Goal: Information Seeking & Learning: Learn about a topic

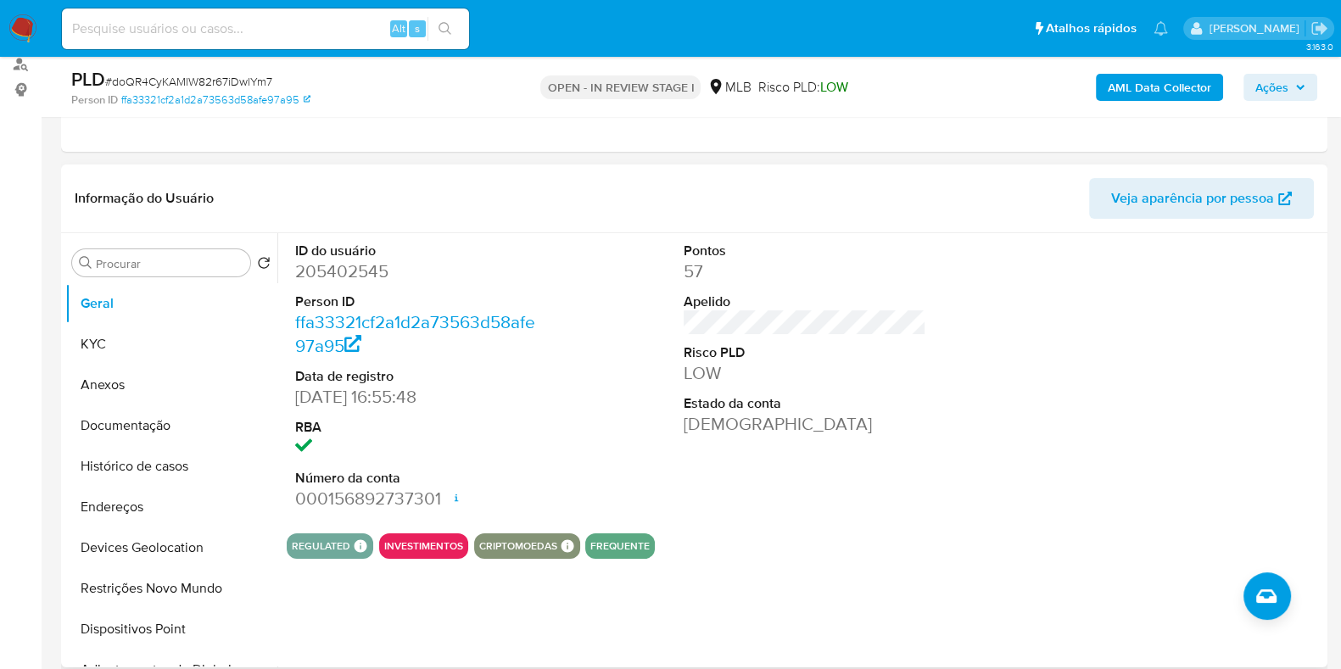
scroll to position [211, 0]
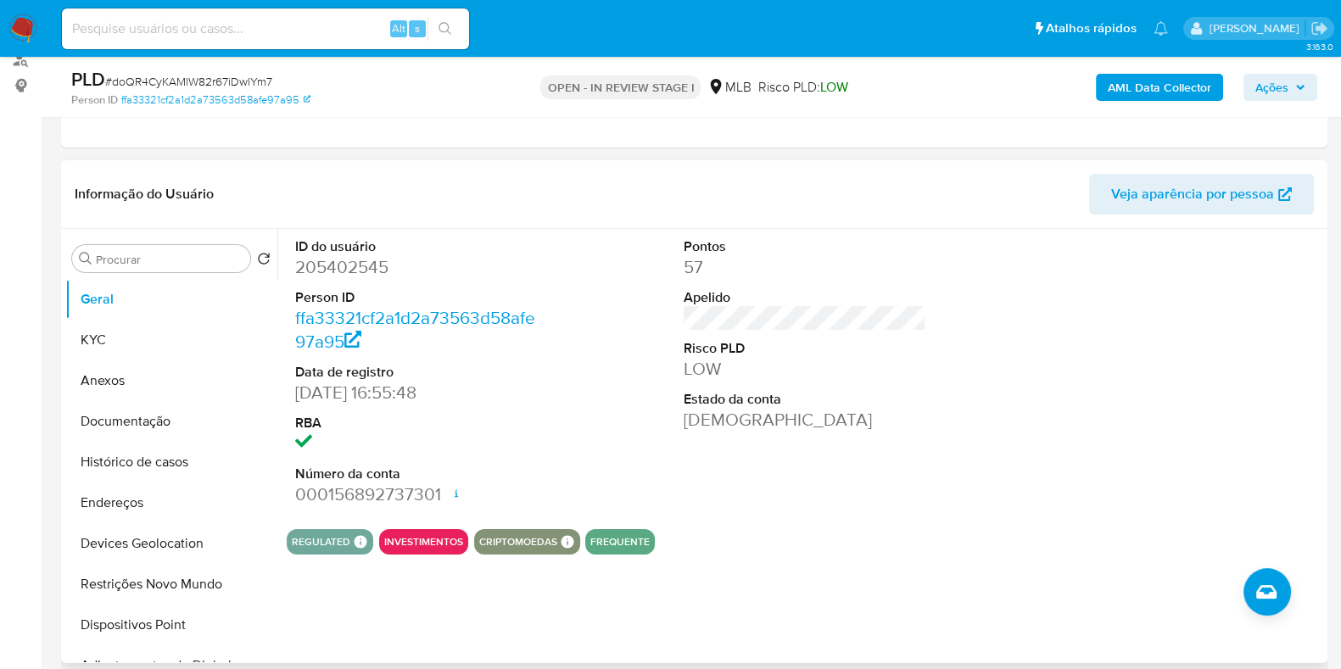
click at [344, 271] on dd "205402545" at bounding box center [416, 267] width 243 height 24
copy dd "205402545"
click at [354, 273] on dd "205402545" at bounding box center [416, 267] width 243 height 24
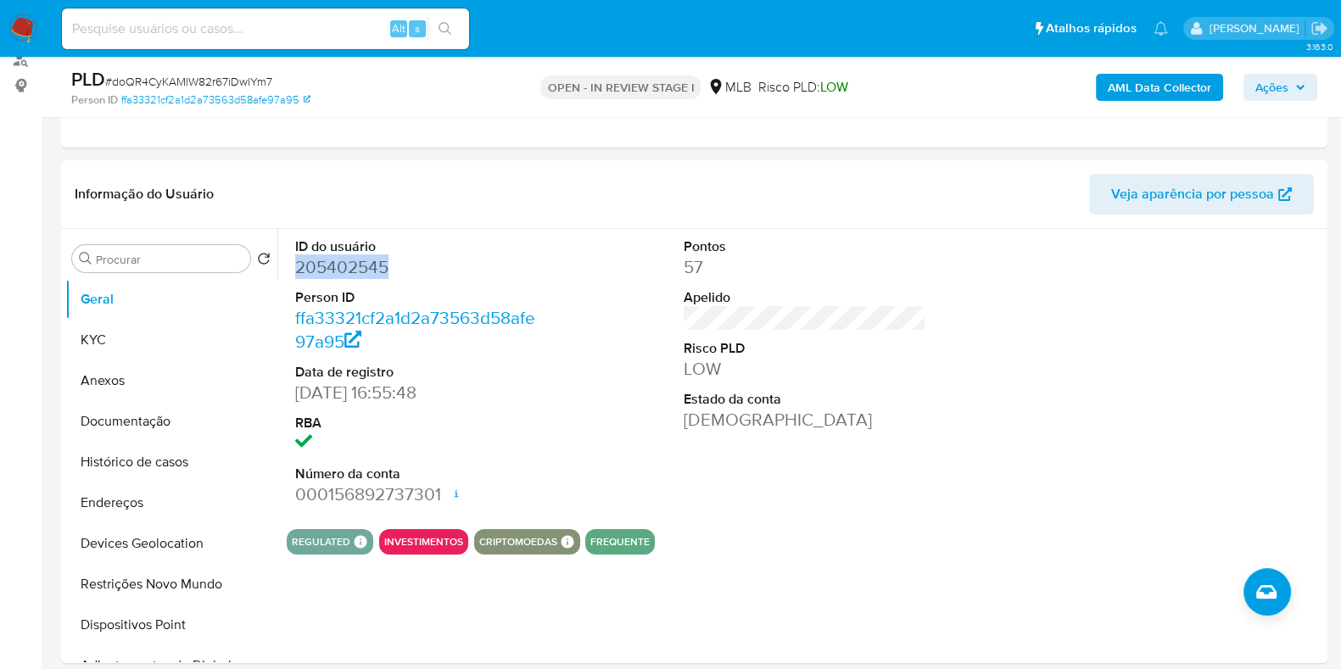
copy dd "205402545"
click at [134, 340] on button "KYC" at bounding box center [164, 340] width 198 height 41
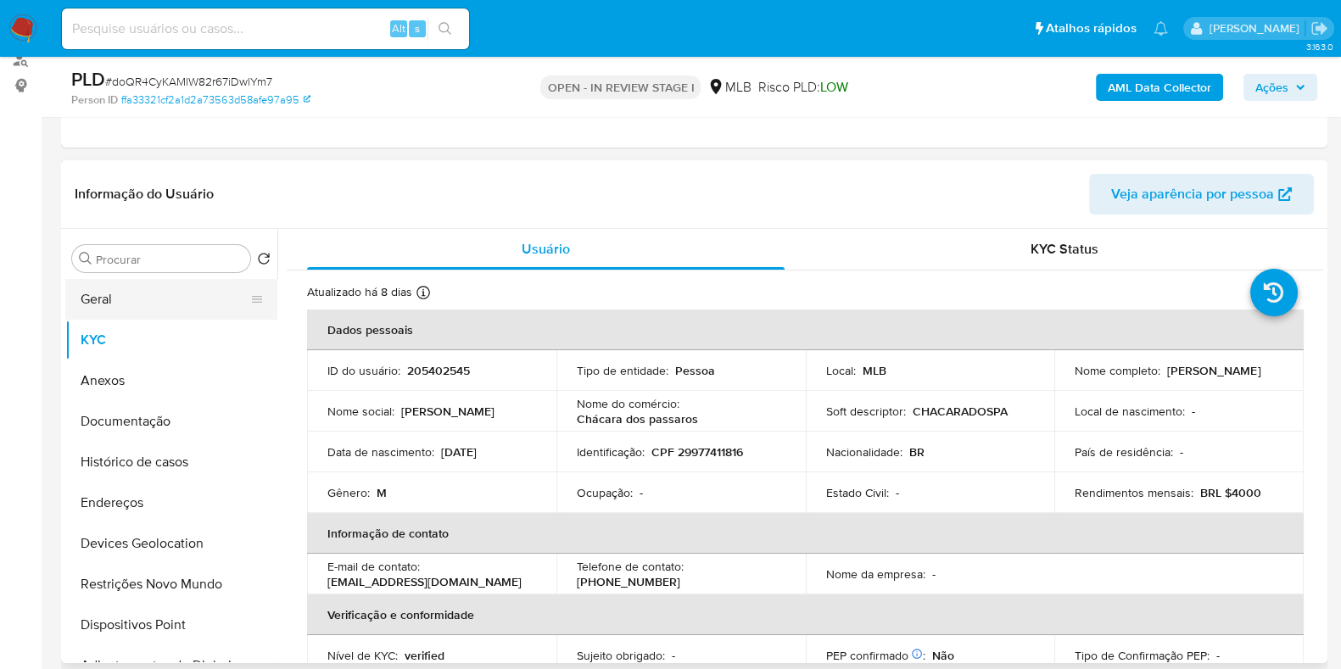
click at [149, 294] on button "Geral" at bounding box center [164, 299] width 198 height 41
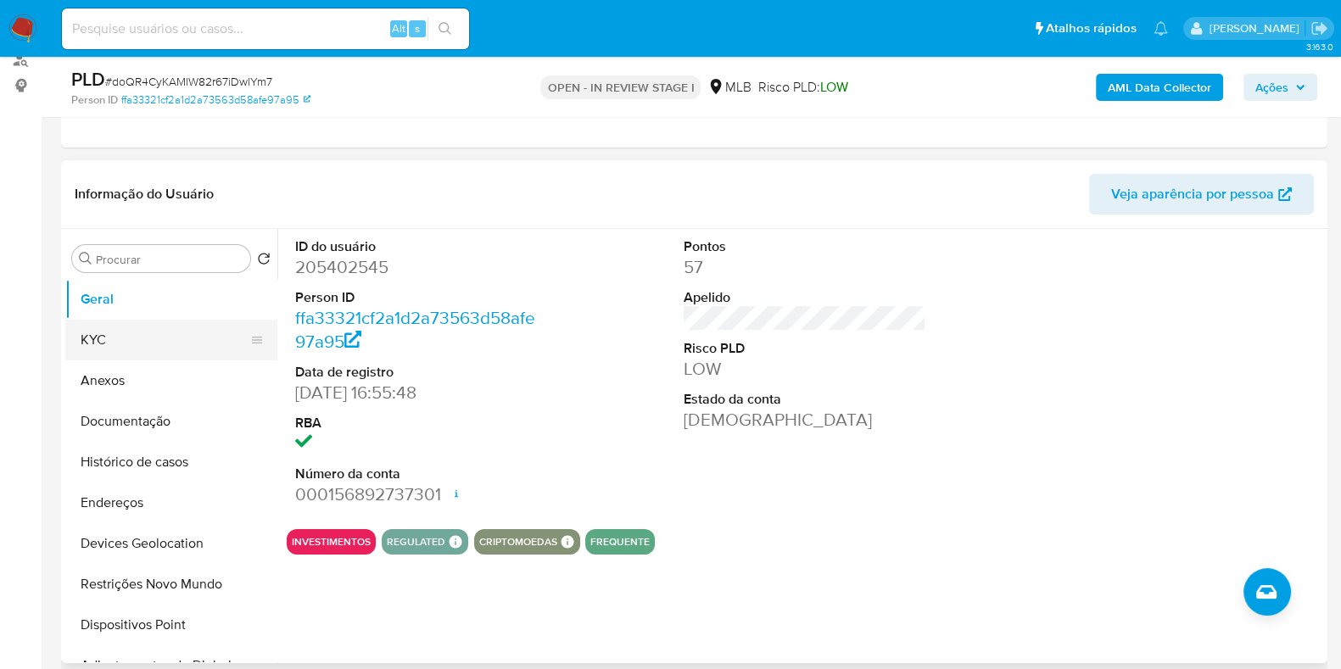
click at [165, 349] on button "KYC" at bounding box center [164, 340] width 198 height 41
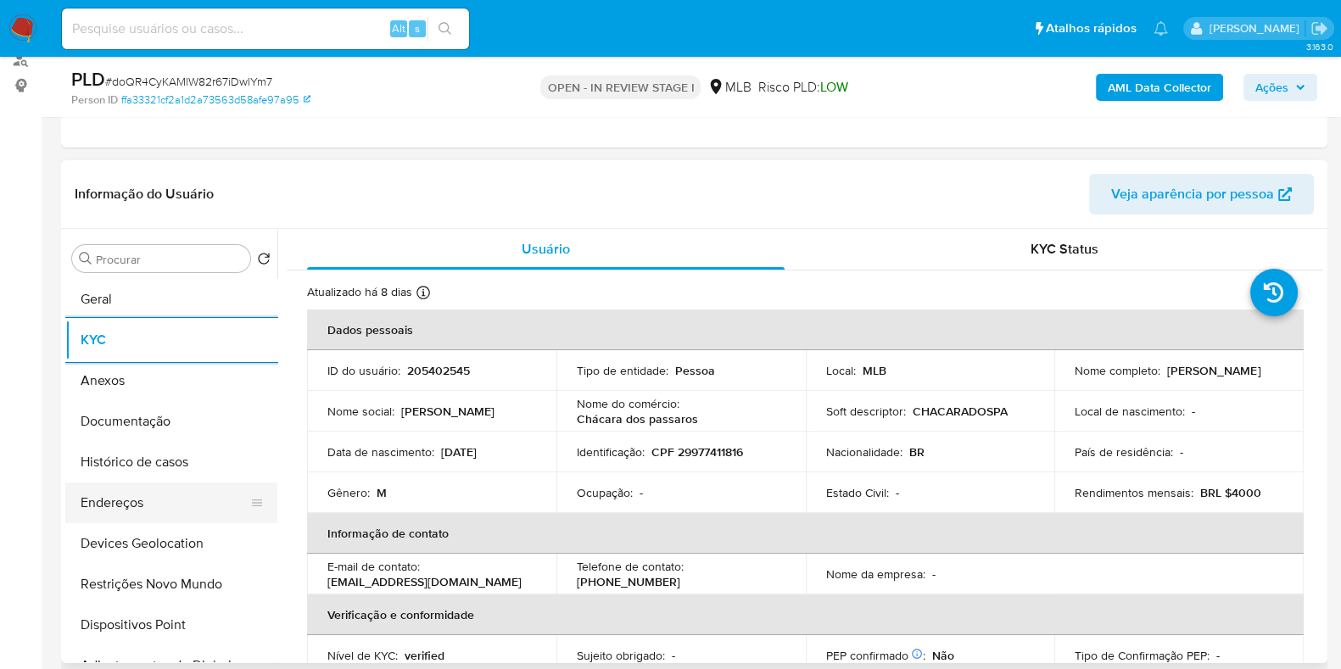
click at [163, 509] on button "Endereços" at bounding box center [164, 503] width 198 height 41
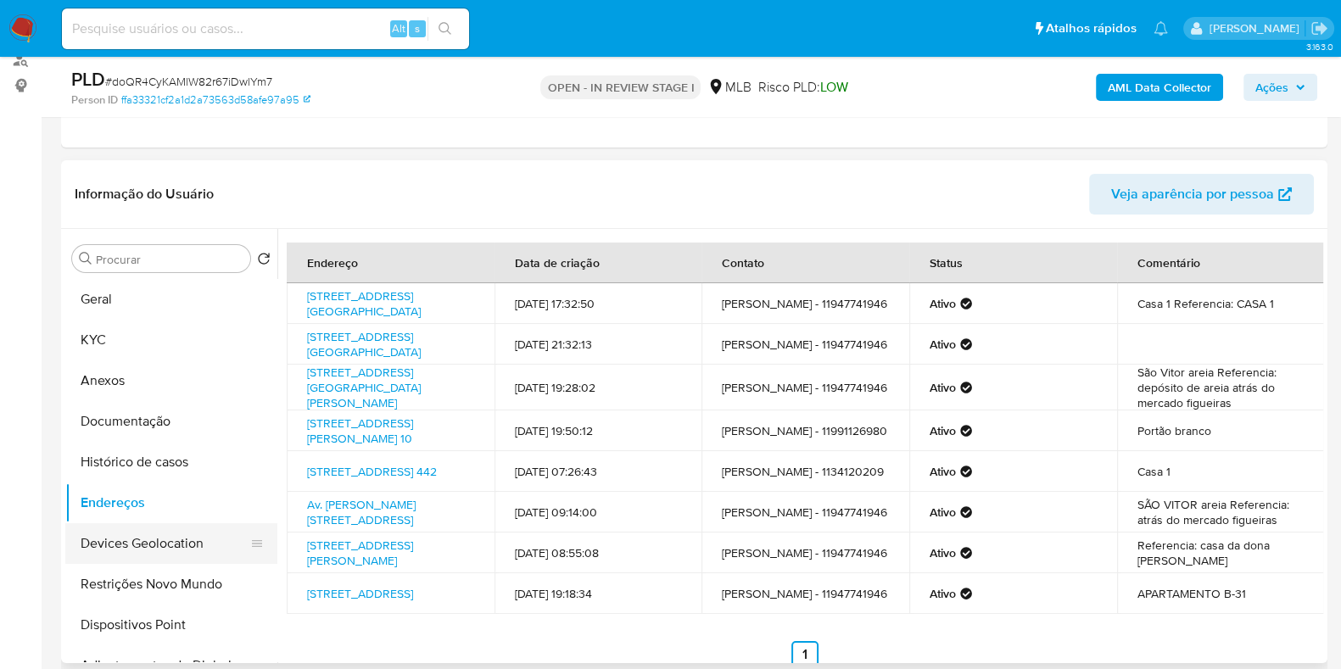
click at [139, 541] on button "Devices Geolocation" at bounding box center [164, 543] width 198 height 41
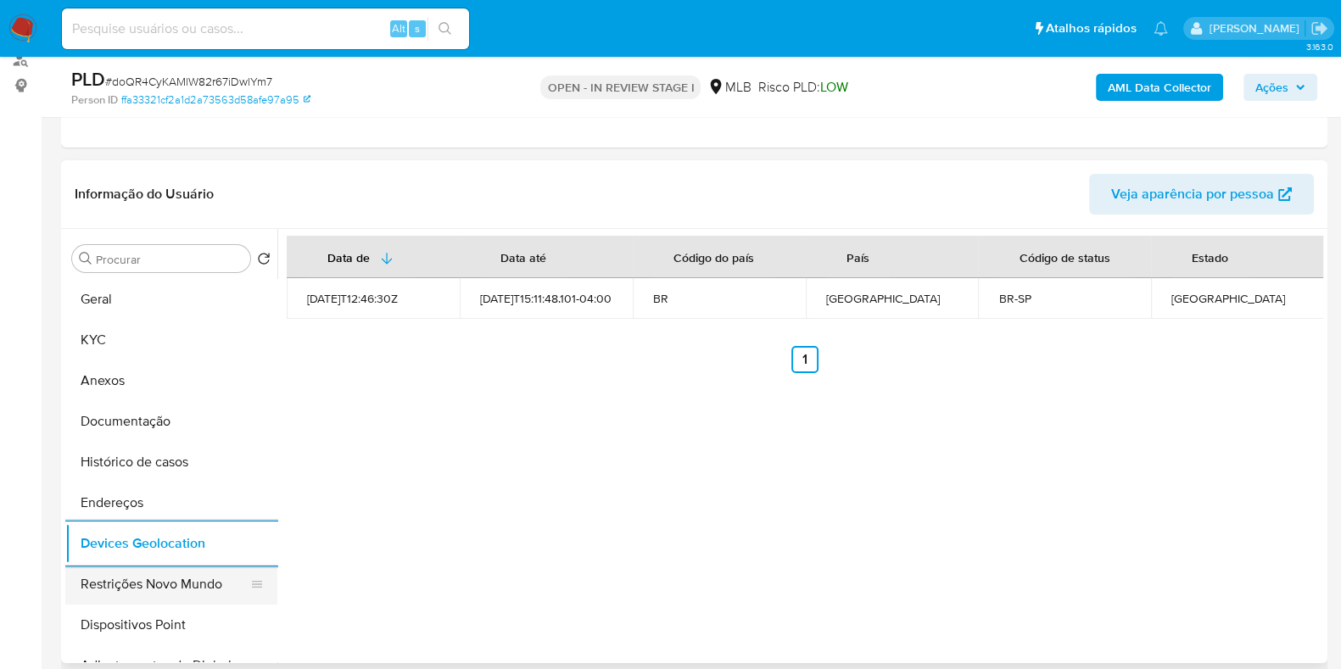
click at [136, 578] on button "Restrições Novo Mundo" at bounding box center [164, 584] width 198 height 41
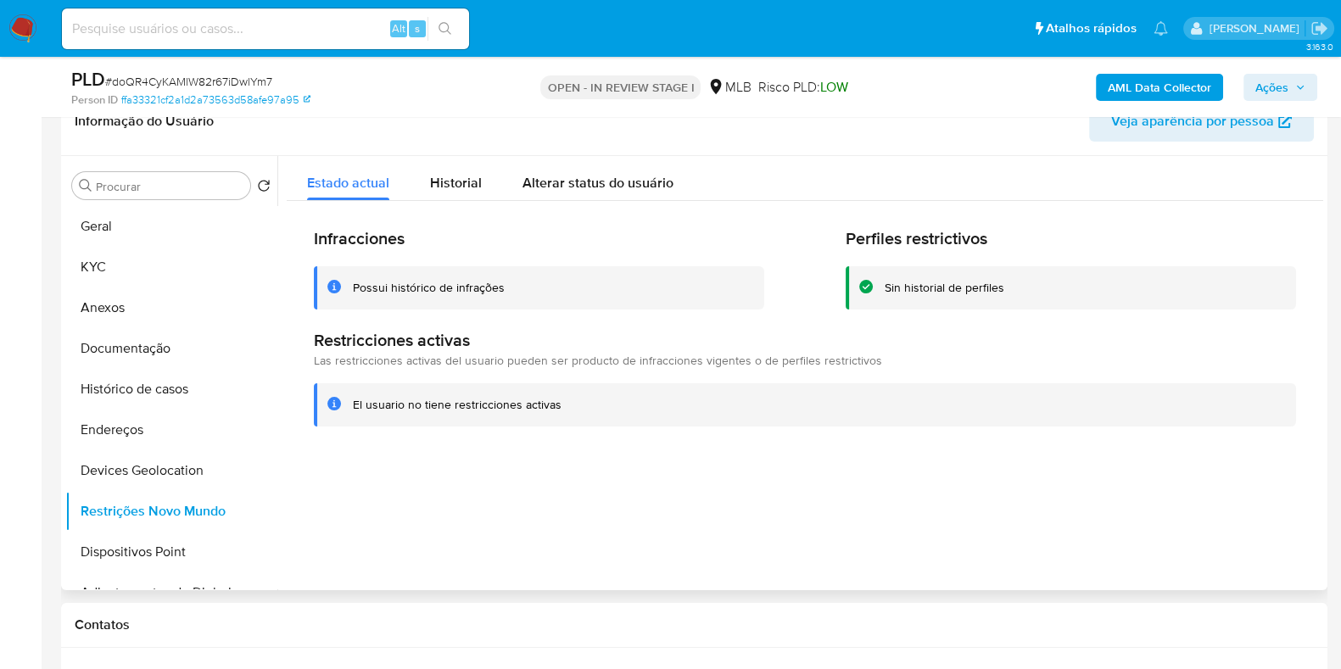
scroll to position [318, 0]
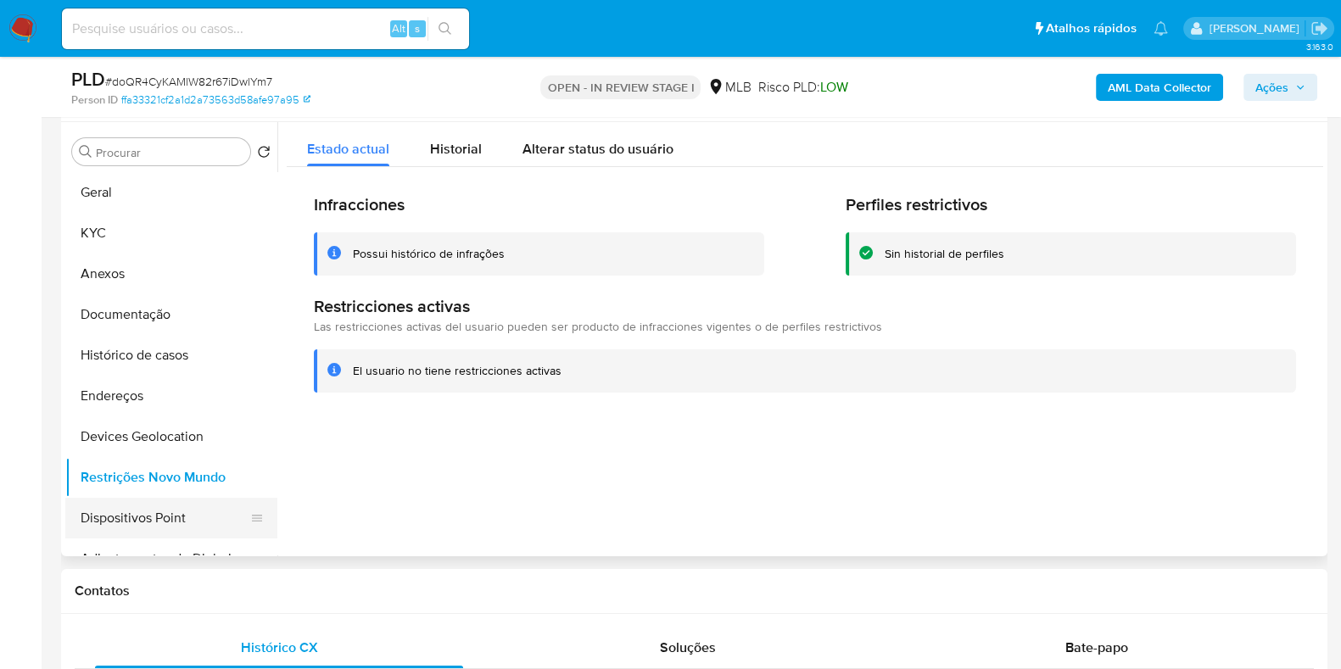
click at [154, 524] on button "Dispositivos Point" at bounding box center [164, 518] width 198 height 41
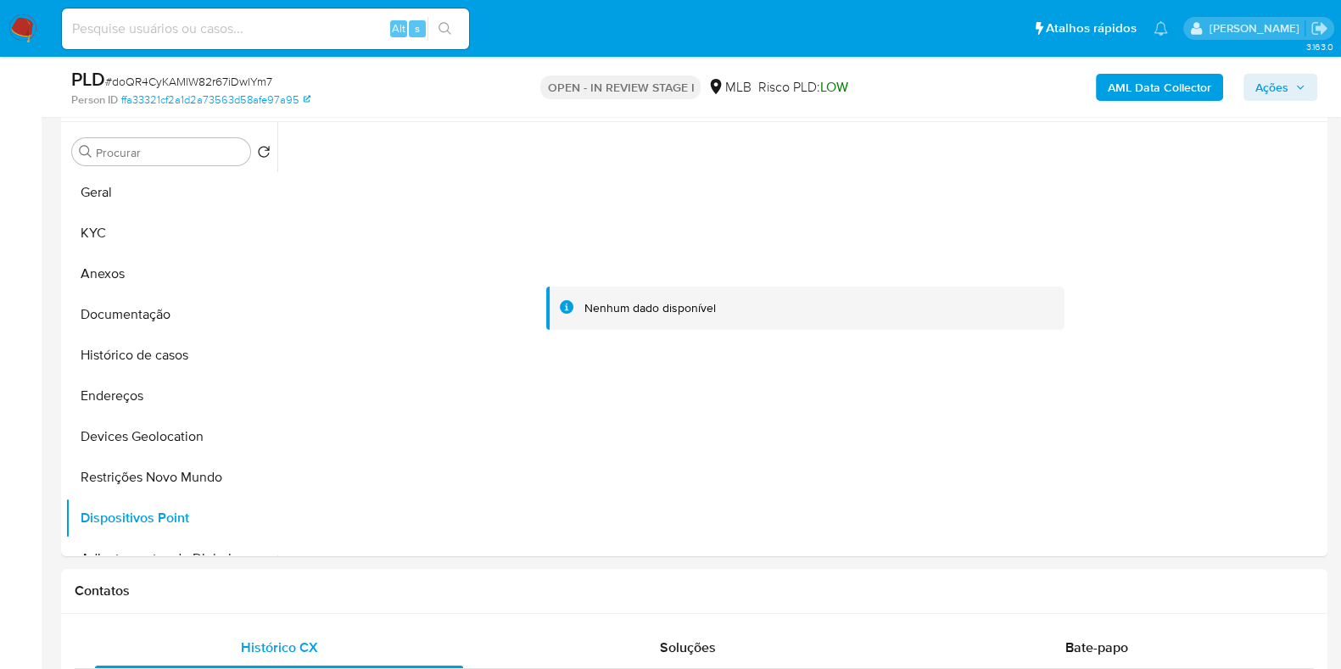
click at [1170, 82] on b "AML Data Collector" at bounding box center [1159, 87] width 103 height 27
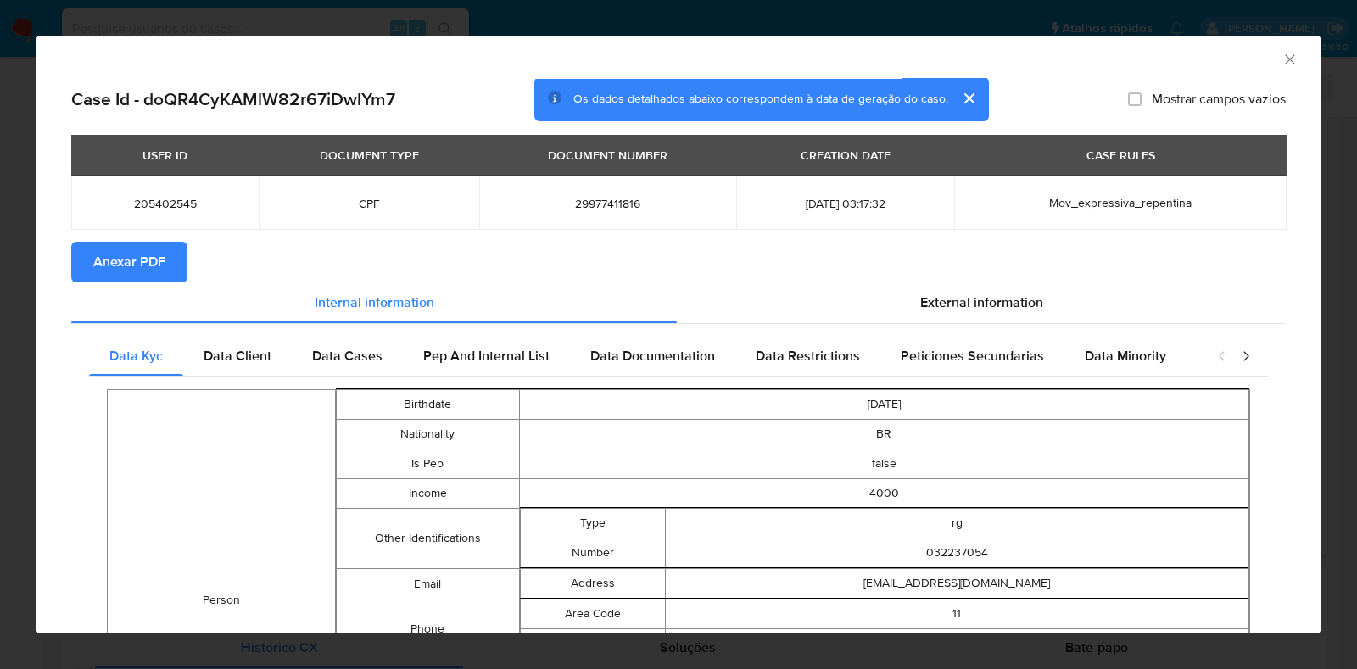
click at [173, 275] on button "Anexar PDF" at bounding box center [129, 262] width 116 height 41
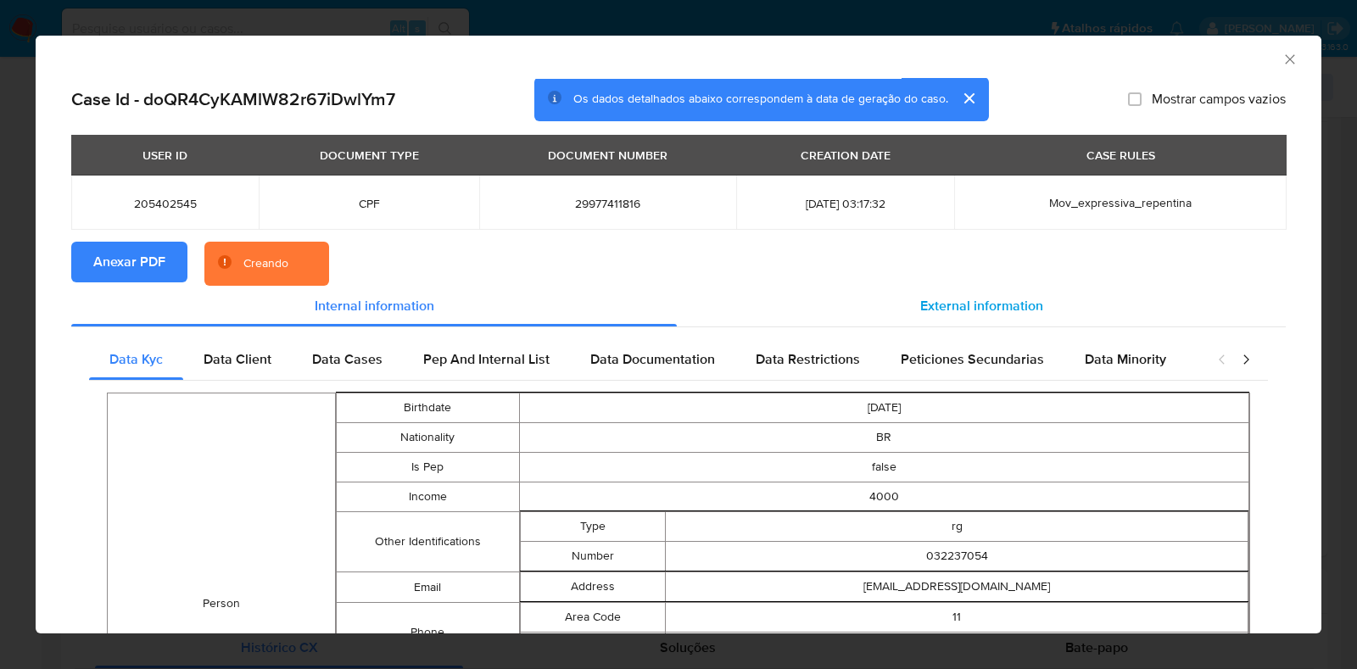
click at [1019, 290] on div "External information" at bounding box center [981, 306] width 609 height 41
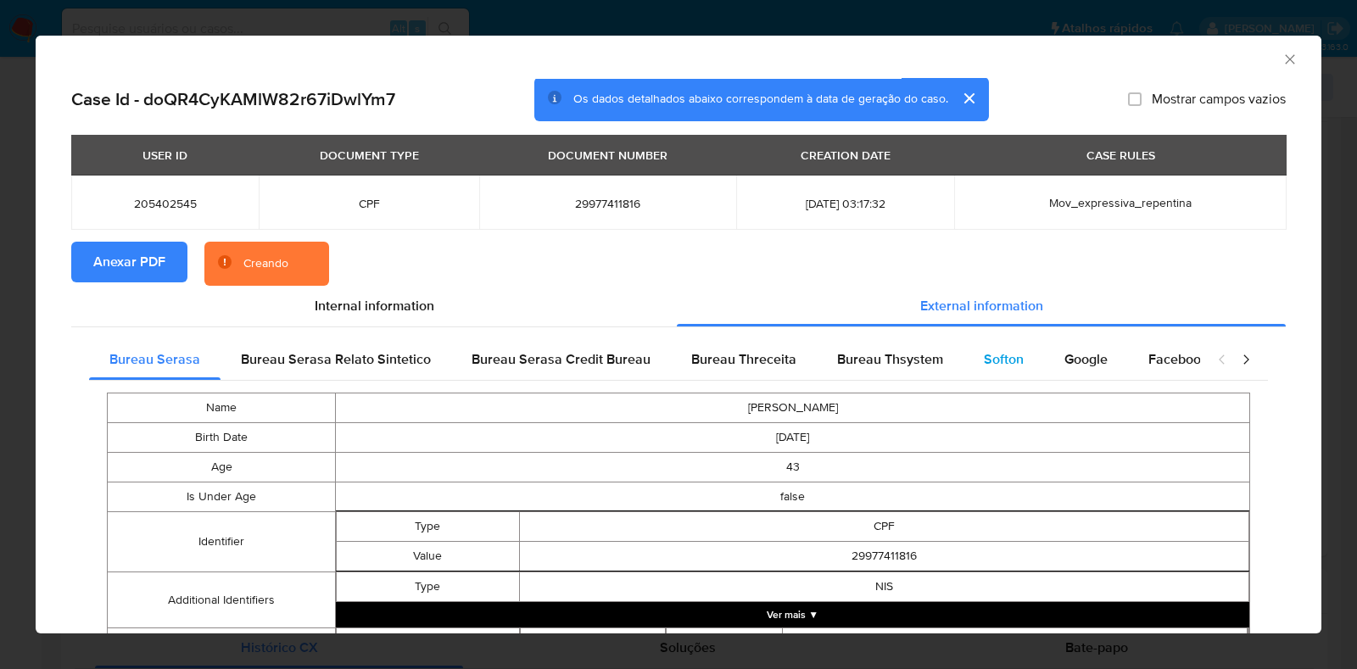
click at [1013, 354] on span "Softon" at bounding box center [1004, 359] width 40 height 20
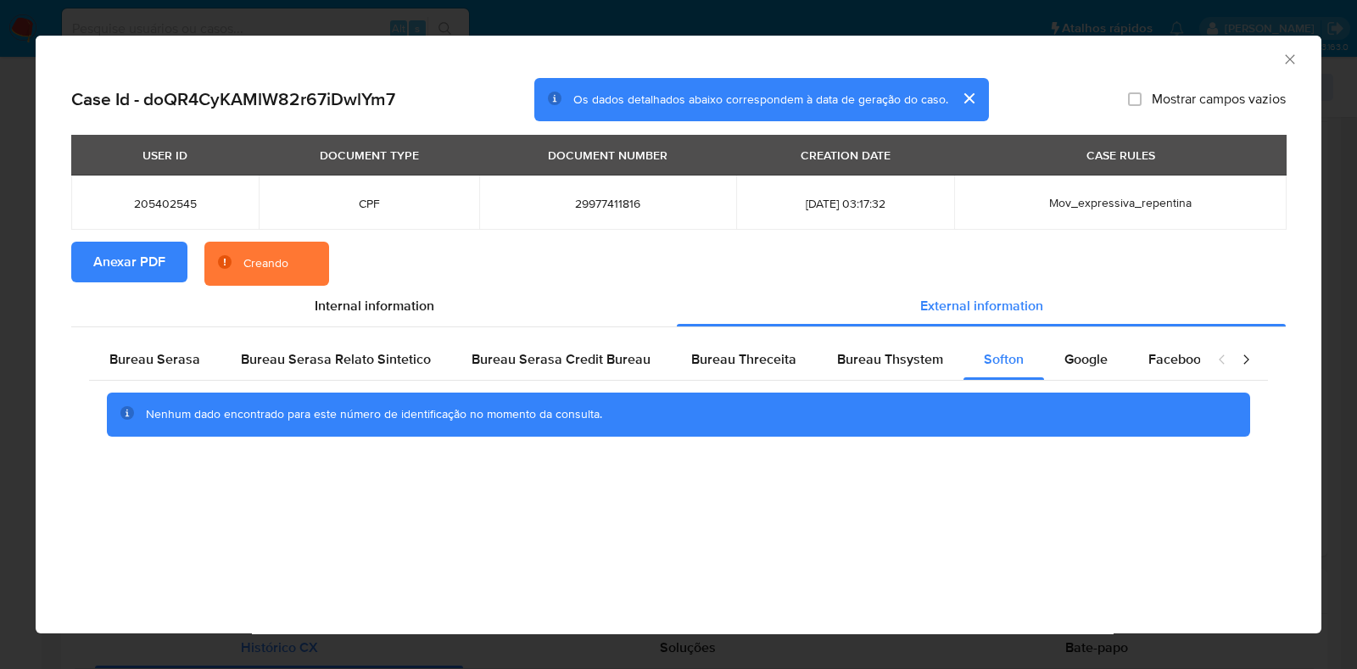
click at [1294, 61] on icon "Fechar a janela" at bounding box center [1290, 59] width 17 height 17
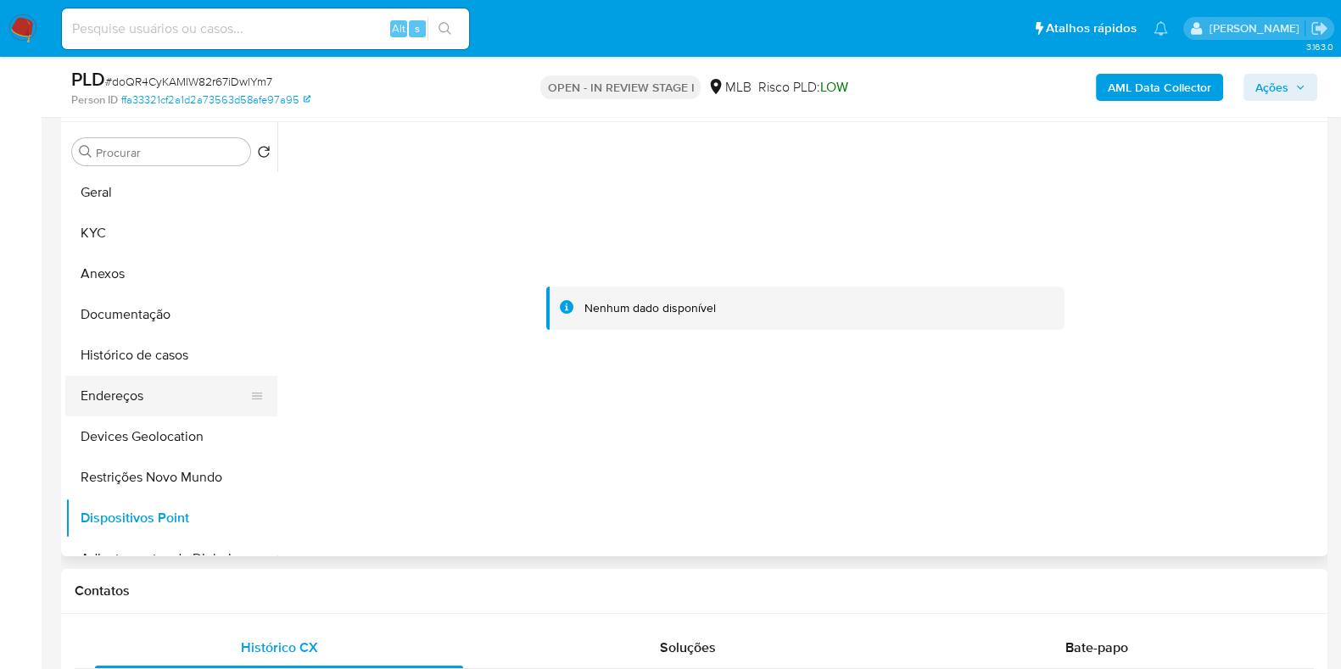
click at [133, 399] on button "Endereços" at bounding box center [164, 396] width 198 height 41
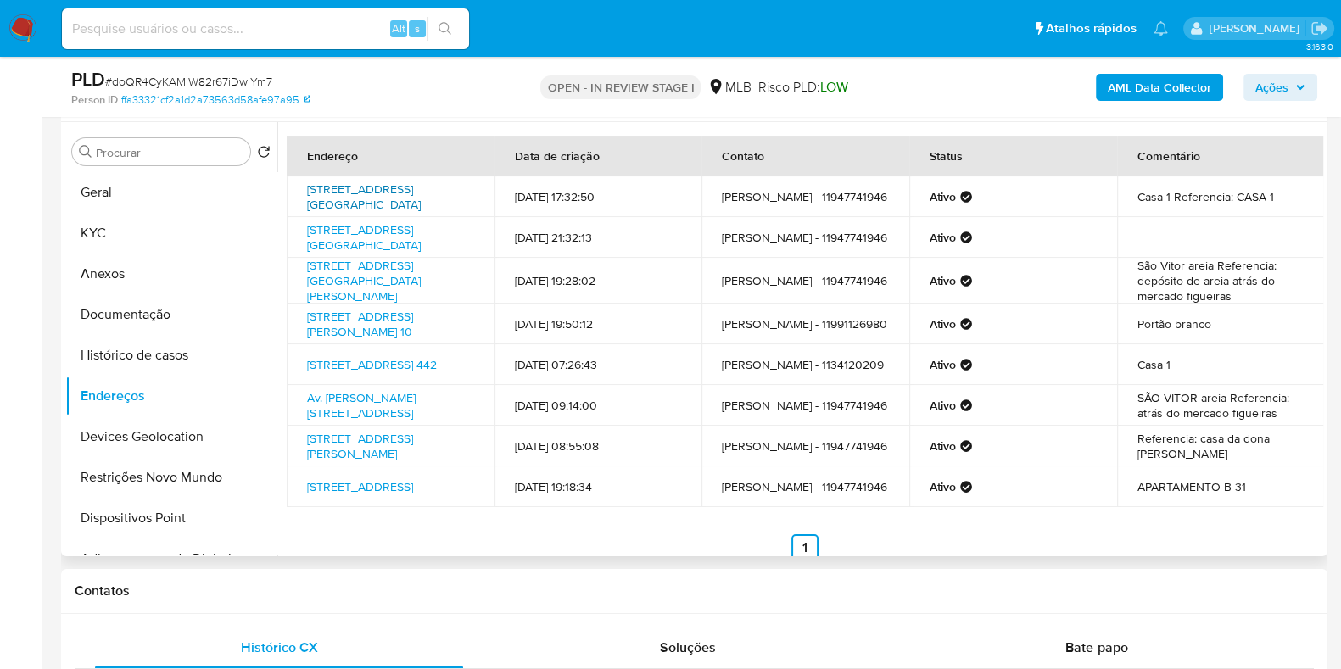
drag, startPoint x: 298, startPoint y: 180, endPoint x: 461, endPoint y: 202, distance: 164.3
click at [461, 202] on td "[STREET_ADDRESS][GEOGRAPHIC_DATA]" at bounding box center [391, 196] width 208 height 41
copy link "[STREET_ADDRESS][GEOGRAPHIC_DATA]"
click at [371, 185] on link "[STREET_ADDRESS][GEOGRAPHIC_DATA]" at bounding box center [364, 197] width 114 height 32
click at [116, 228] on button "KYC" at bounding box center [164, 233] width 198 height 41
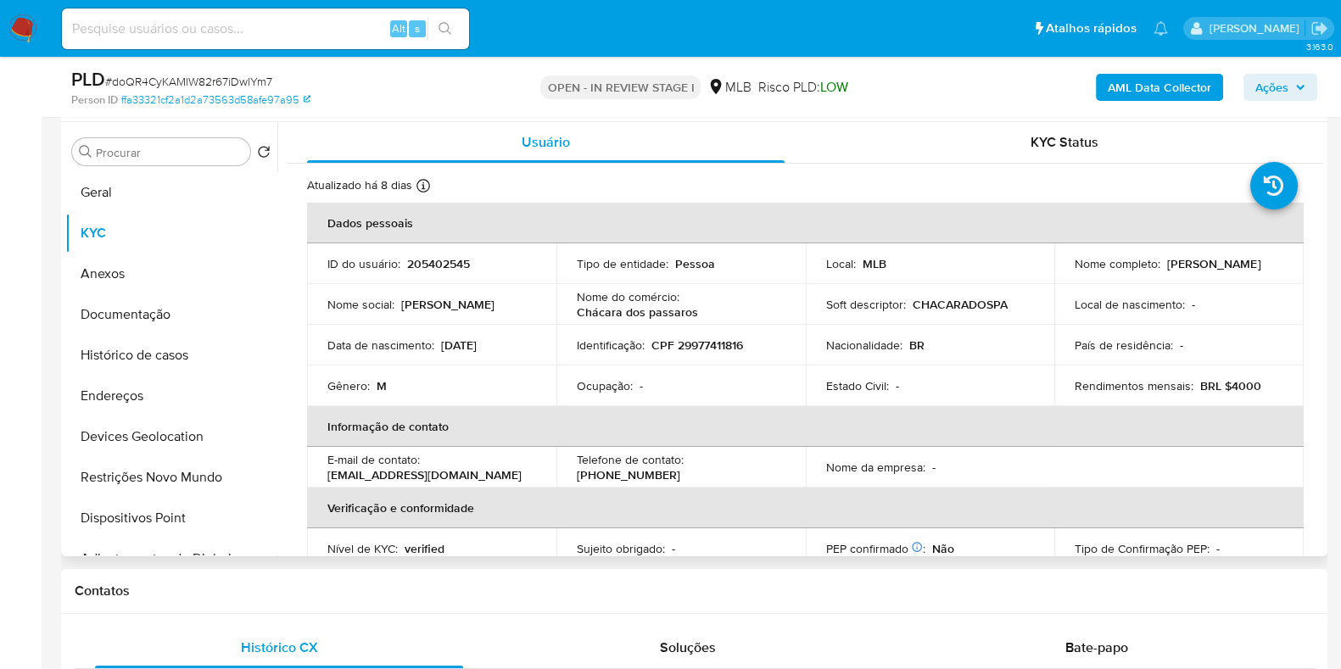
click at [712, 341] on p "CPF 29977411816" at bounding box center [697, 345] width 92 height 15
copy p "29977411816"
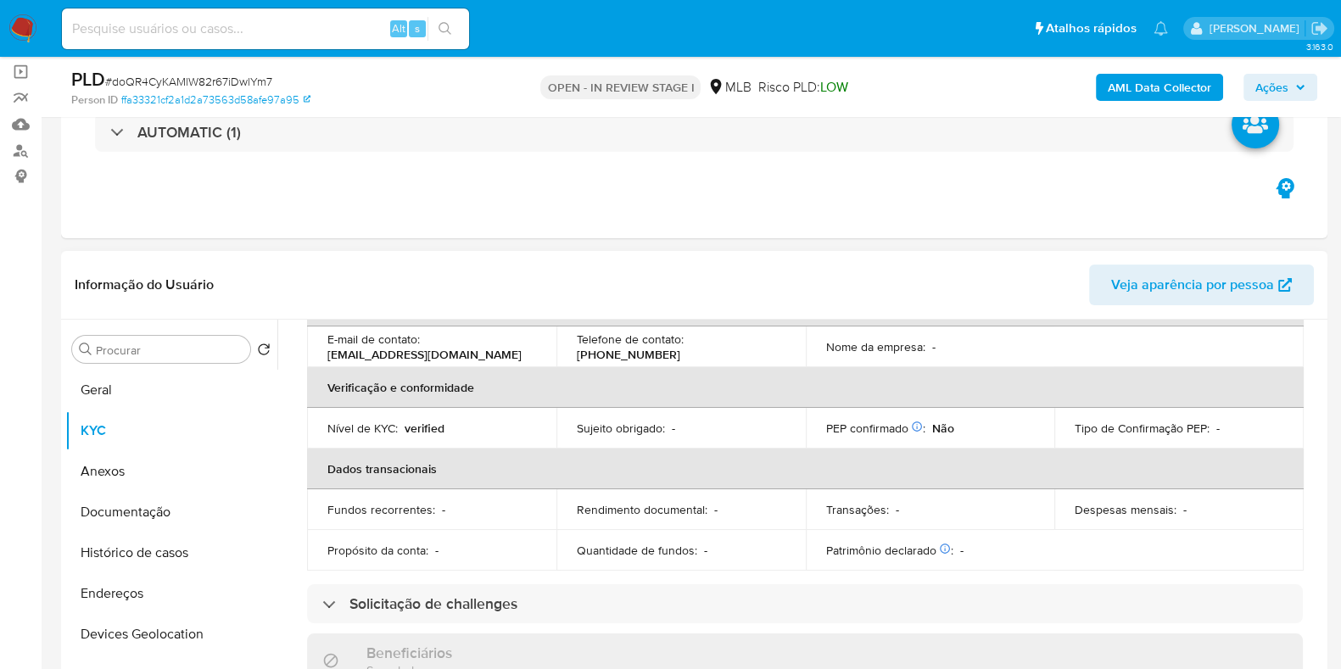
scroll to position [211, 0]
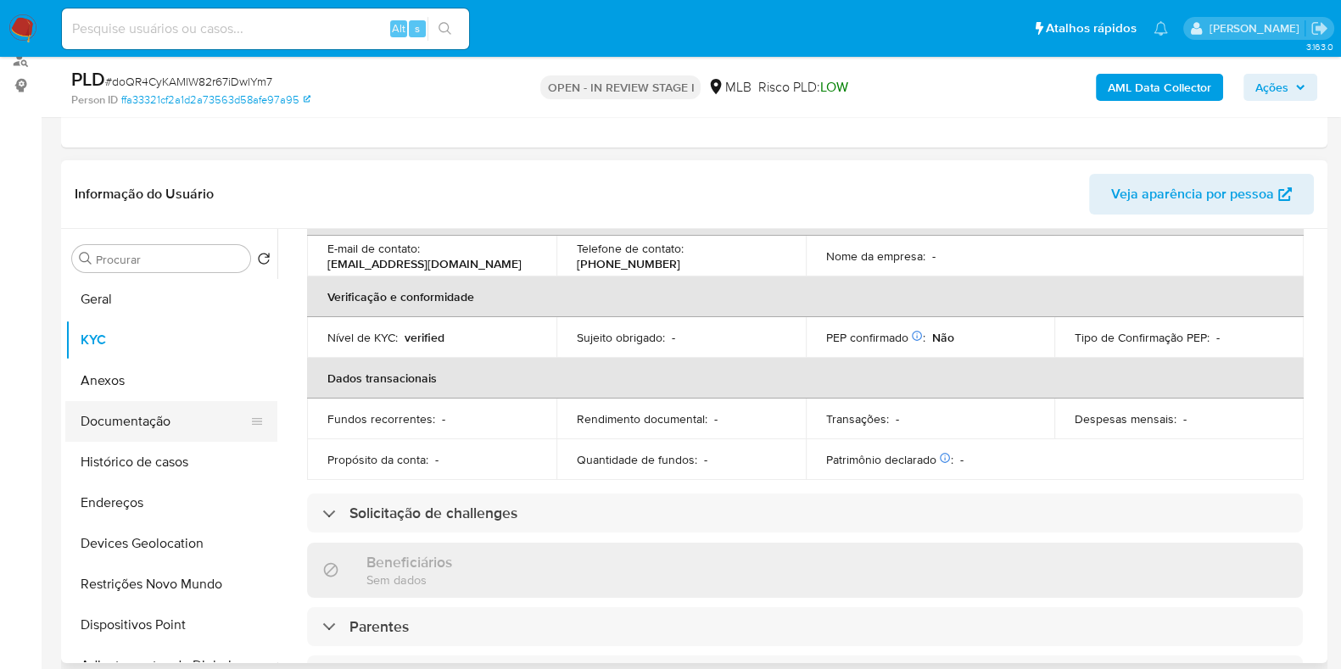
click at [125, 422] on button "Documentação" at bounding box center [164, 421] width 198 height 41
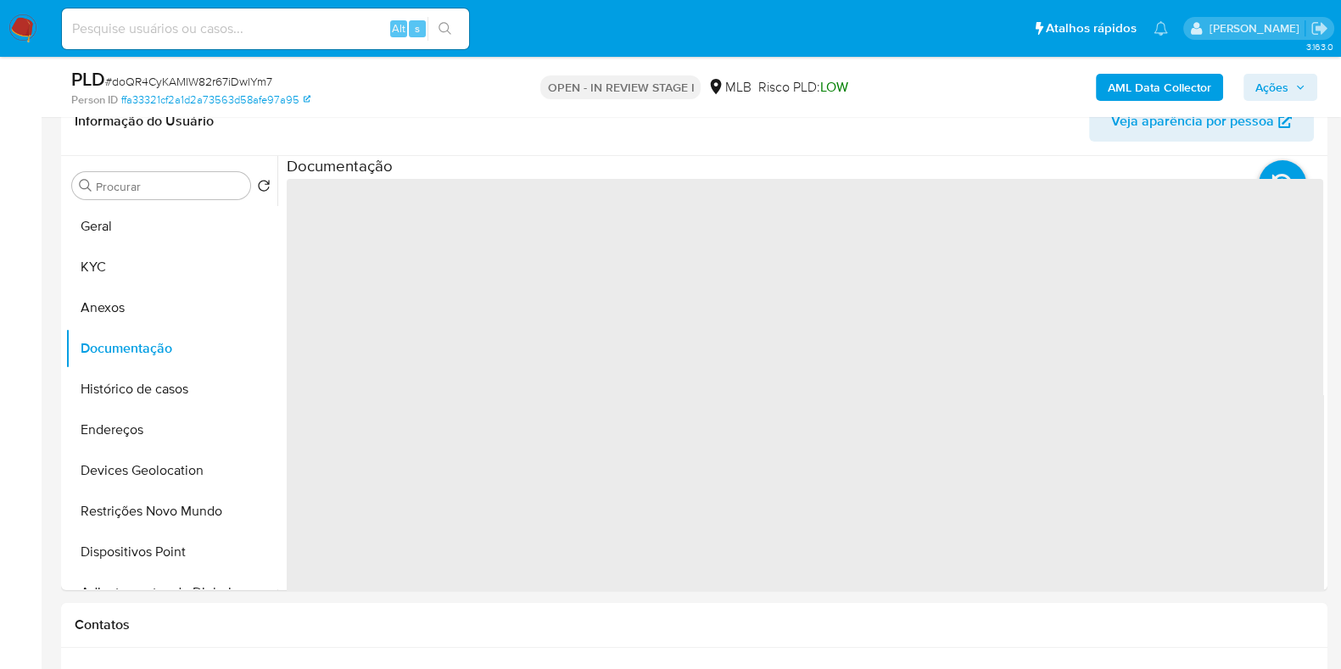
scroll to position [318, 0]
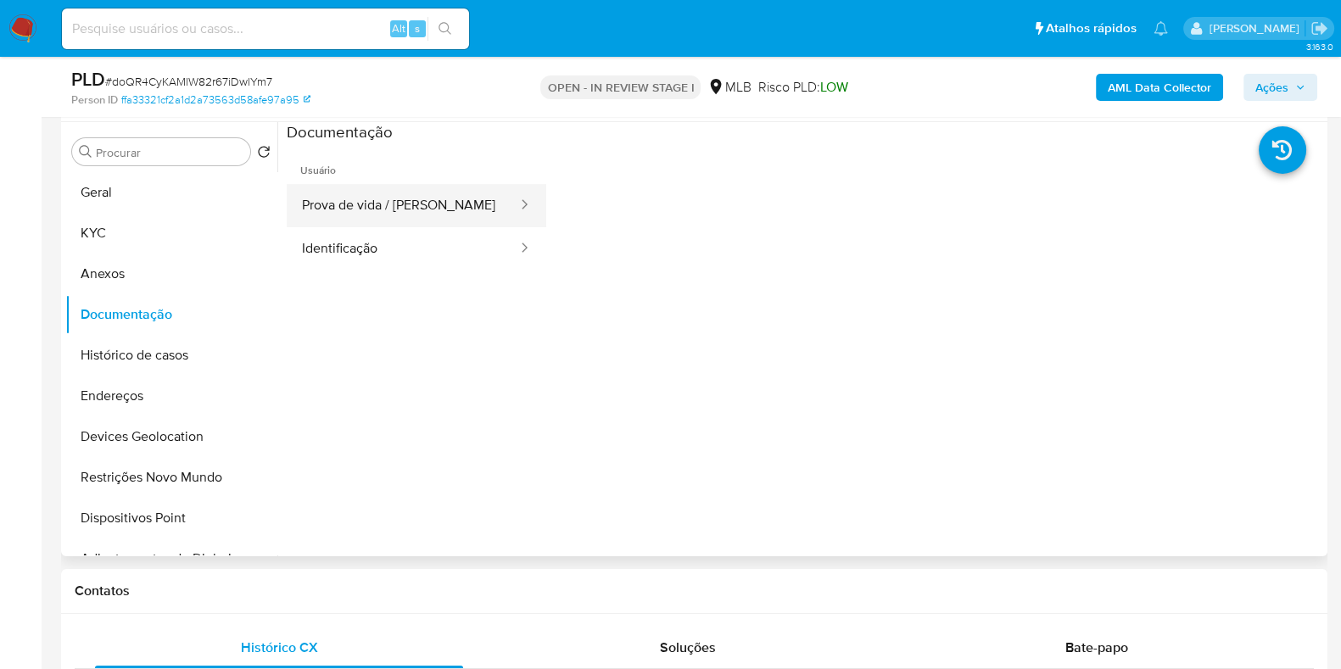
click at [427, 221] on button "Prova de vida / [PERSON_NAME]" at bounding box center [403, 205] width 232 height 43
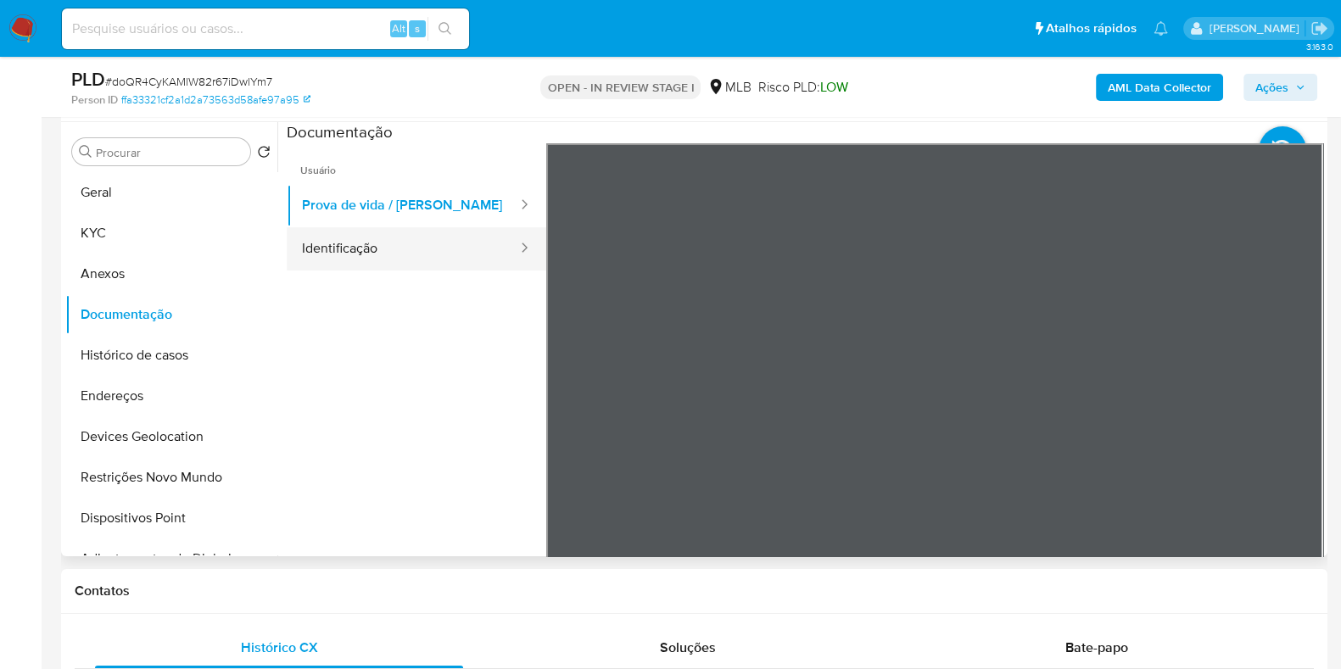
click at [427, 237] on button "Identificação" at bounding box center [403, 248] width 232 height 43
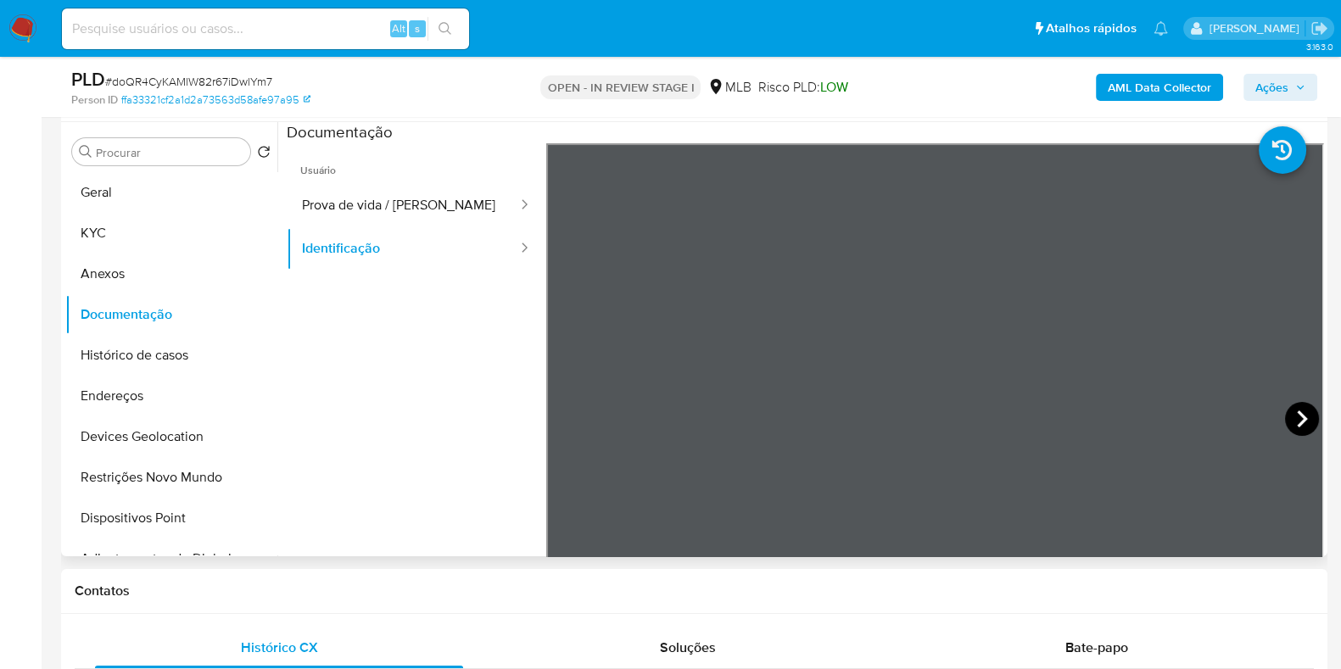
click at [1301, 410] on icon at bounding box center [1302, 419] width 34 height 34
click at [148, 222] on button "KYC" at bounding box center [164, 233] width 198 height 41
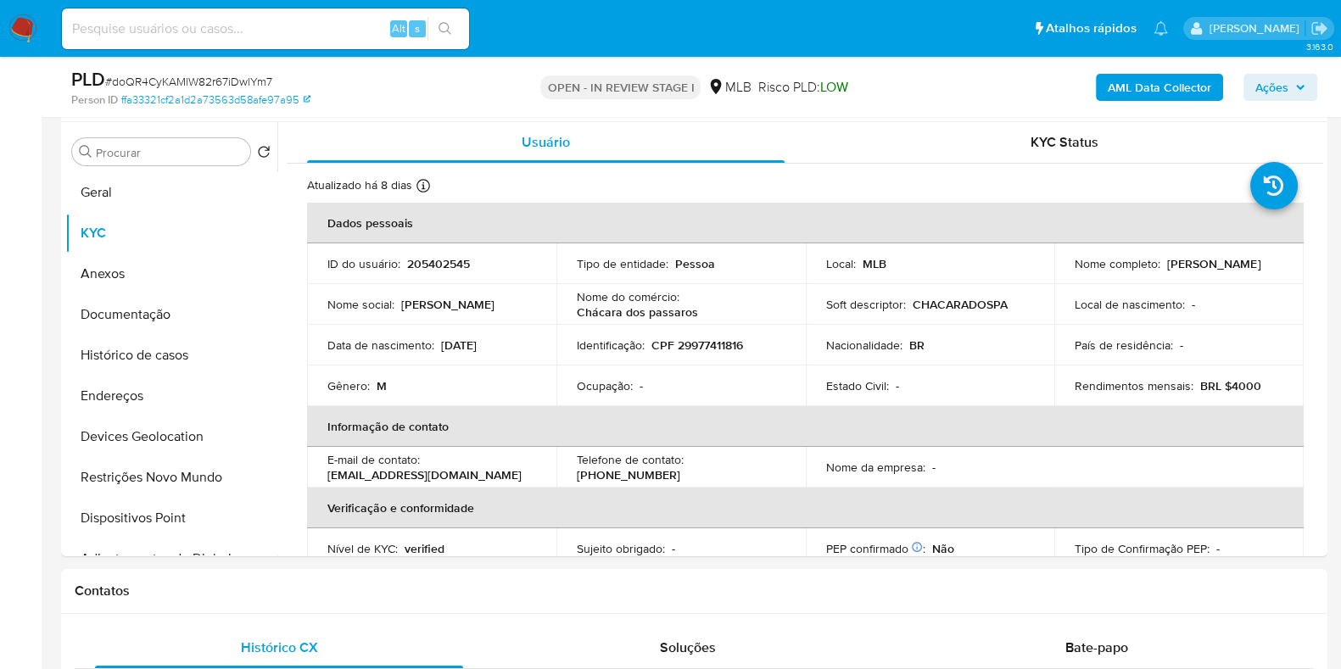
click at [692, 343] on p "CPF 29977411816" at bounding box center [697, 345] width 92 height 15
copy p "29977411816"
click at [137, 315] on button "Documentação" at bounding box center [164, 314] width 198 height 41
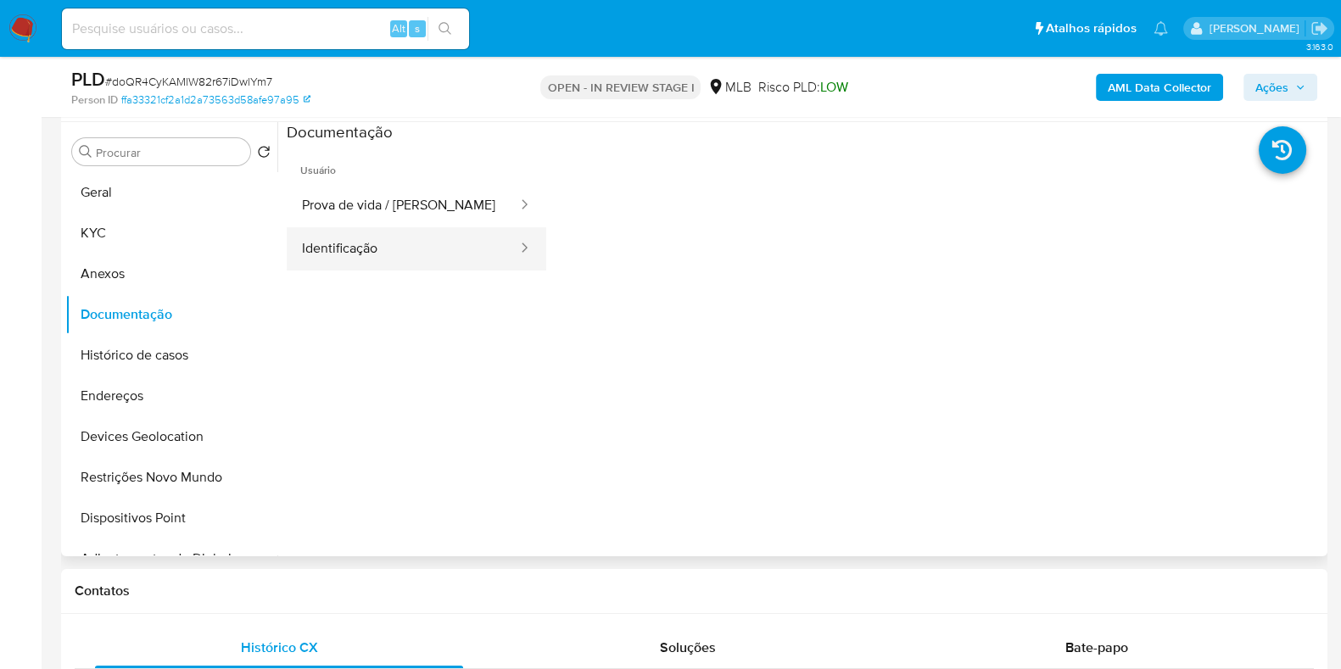
click at [349, 238] on button "Identificação" at bounding box center [403, 248] width 232 height 43
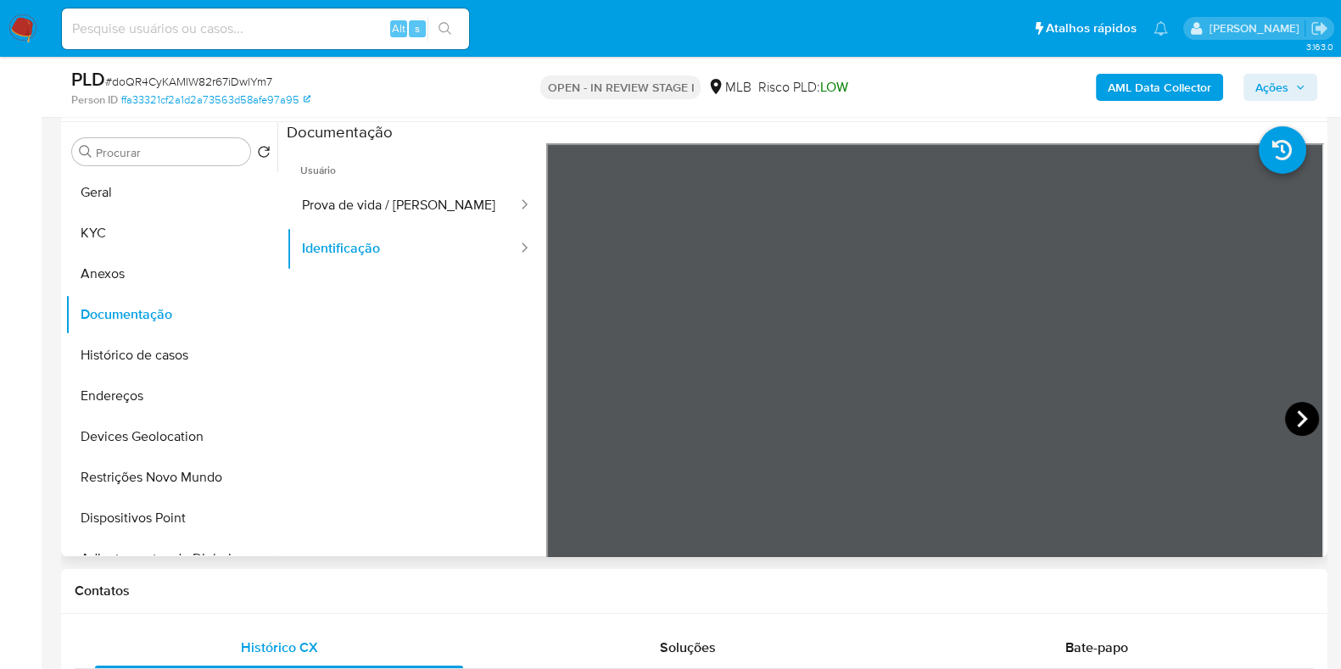
click at [1310, 416] on icon at bounding box center [1302, 419] width 34 height 34
click at [118, 223] on button "KYC" at bounding box center [164, 233] width 198 height 41
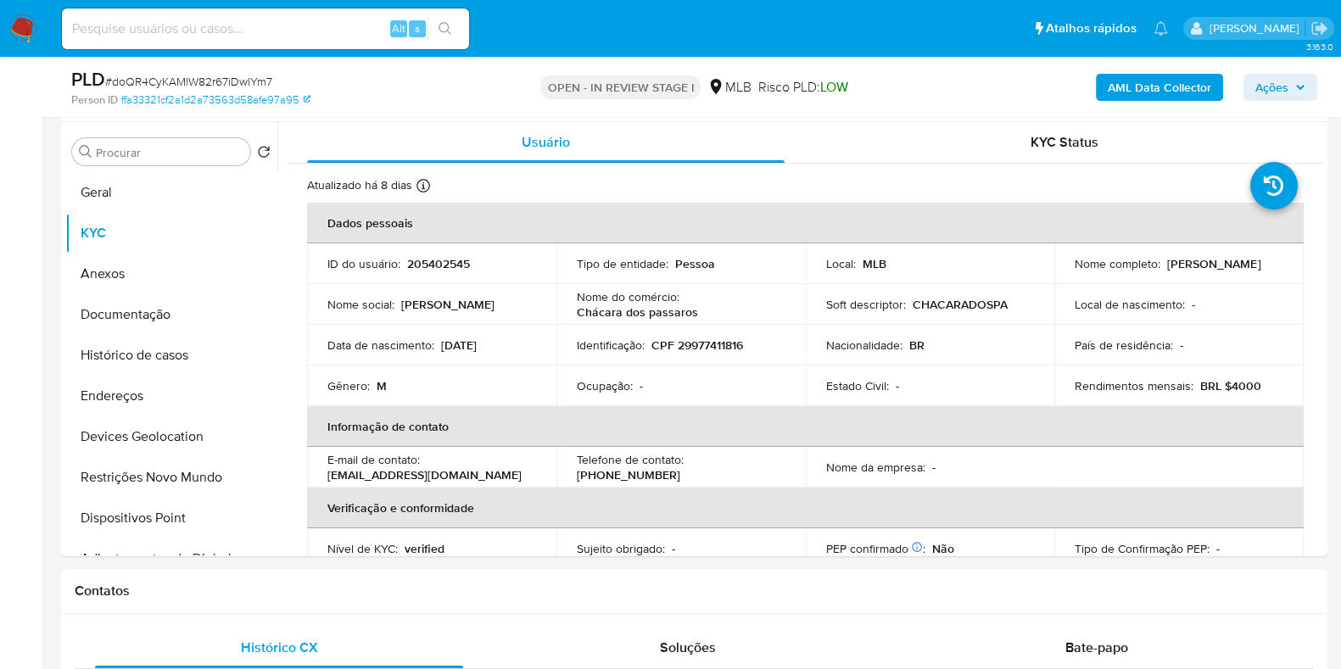
drag, startPoint x: 1081, startPoint y: 271, endPoint x: 1256, endPoint y: 271, distance: 175.6
click at [1256, 271] on div "Nome completo : [PERSON_NAME]" at bounding box center [1179, 263] width 209 height 15
copy p "[PERSON_NAME]"
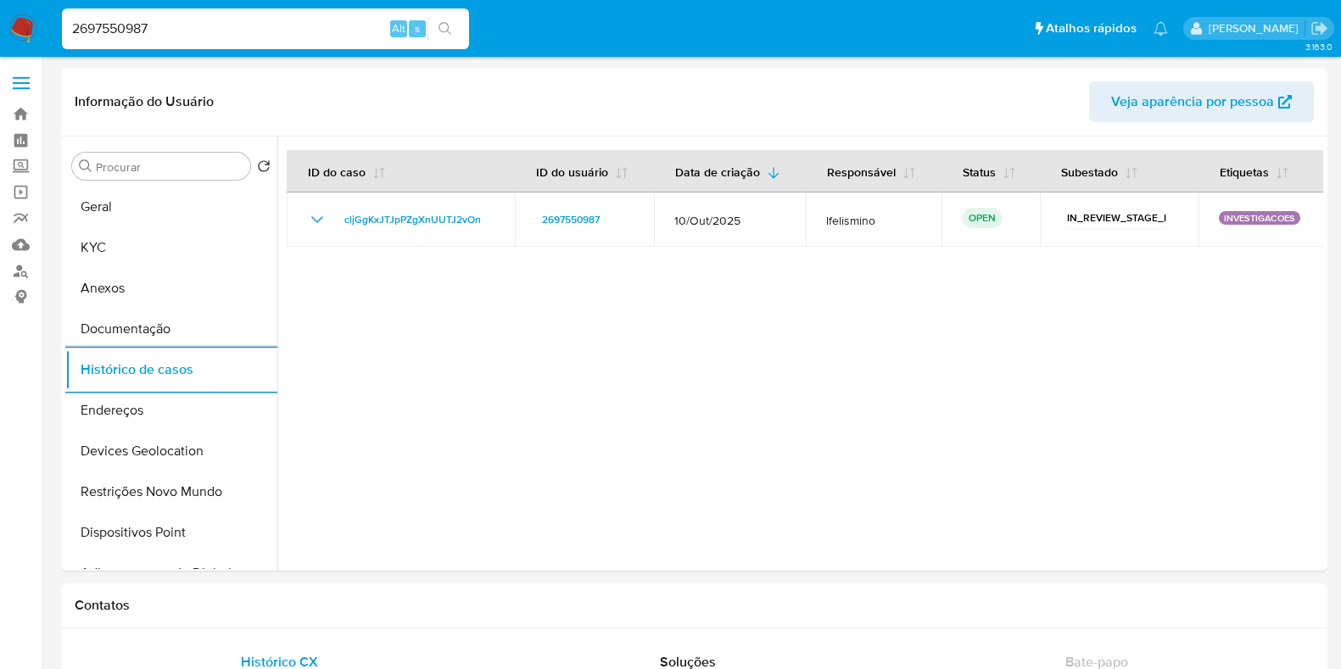
select select "10"
click at [187, 24] on input "2697550987" at bounding box center [265, 29] width 407 height 22
paste input "1152036869"
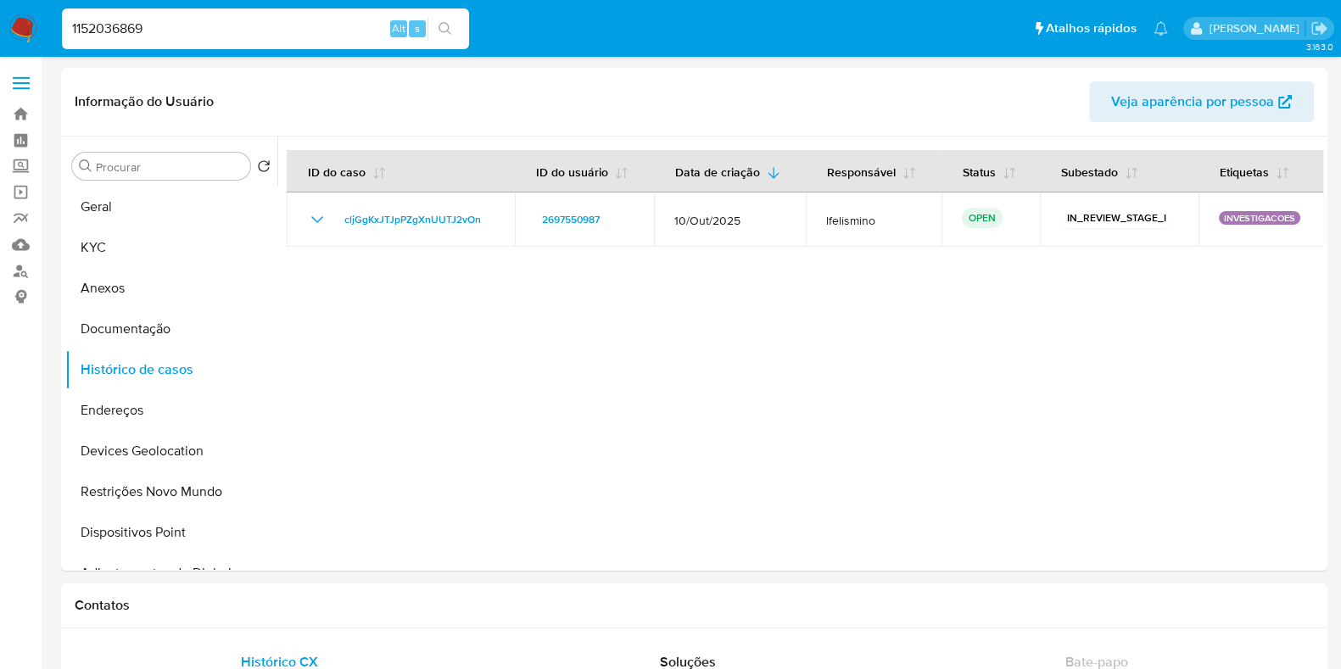
type input "1152036869"
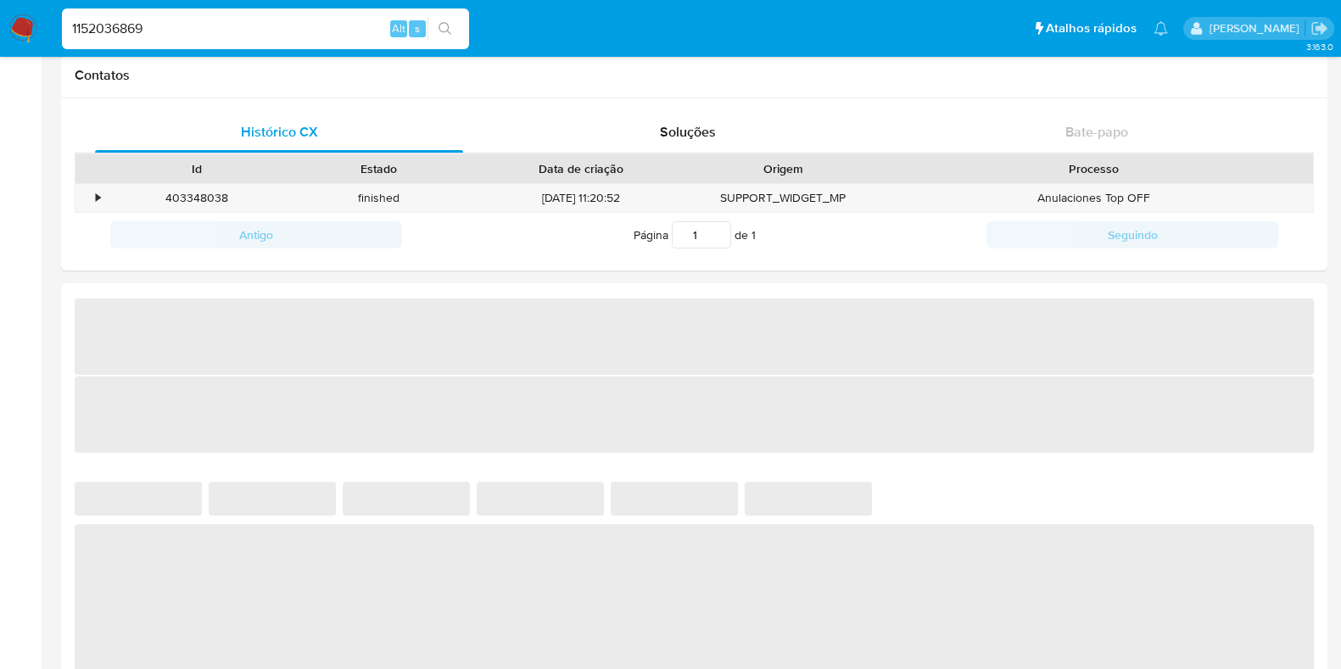
select select "10"
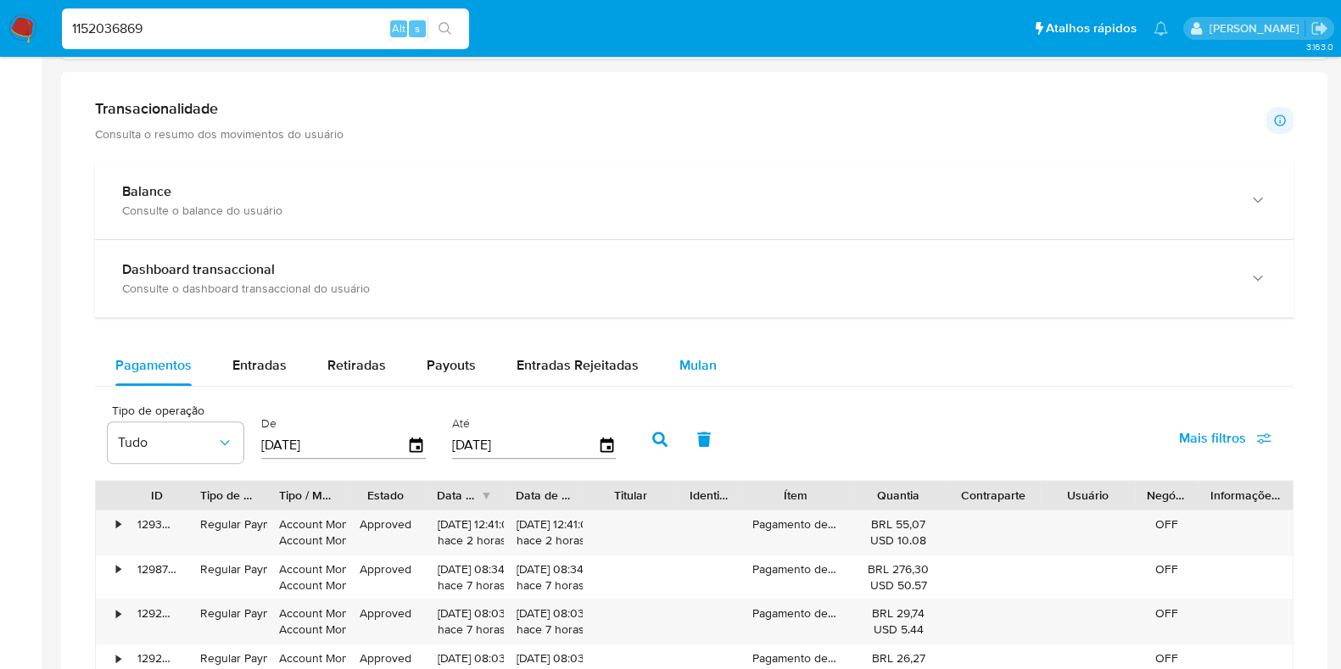
click at [687, 372] on span "Mulan" at bounding box center [697, 365] width 37 height 20
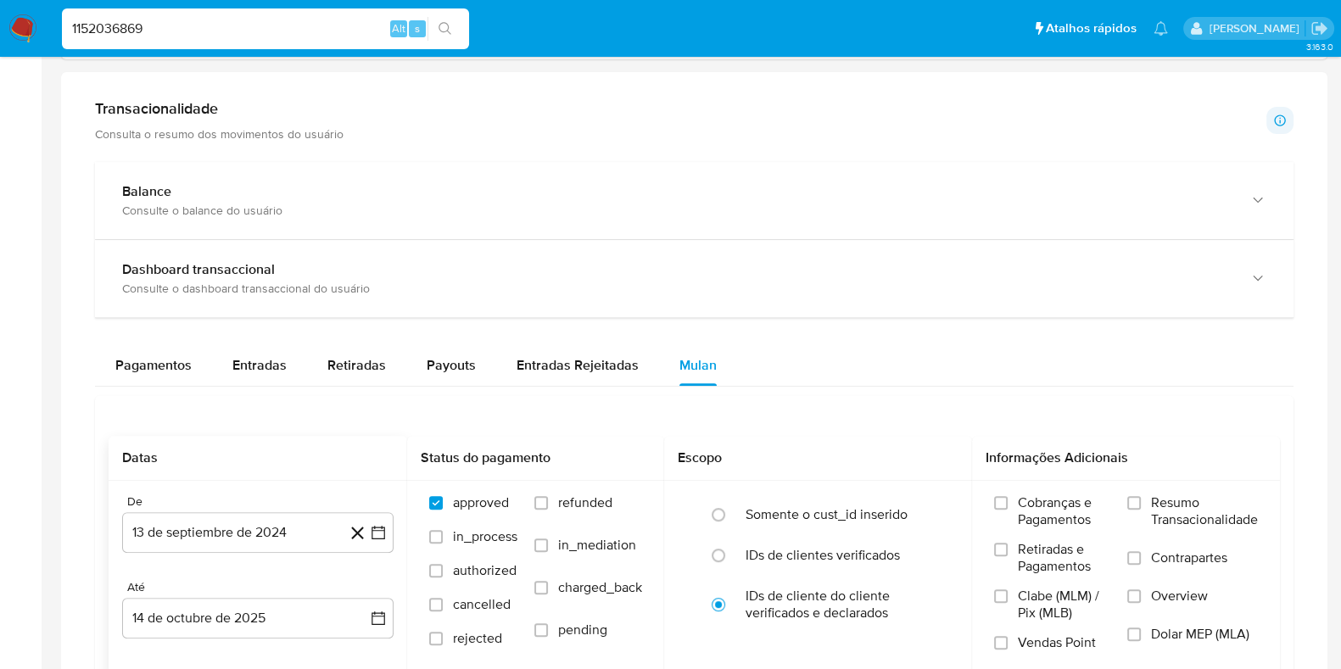
scroll to position [954, 0]
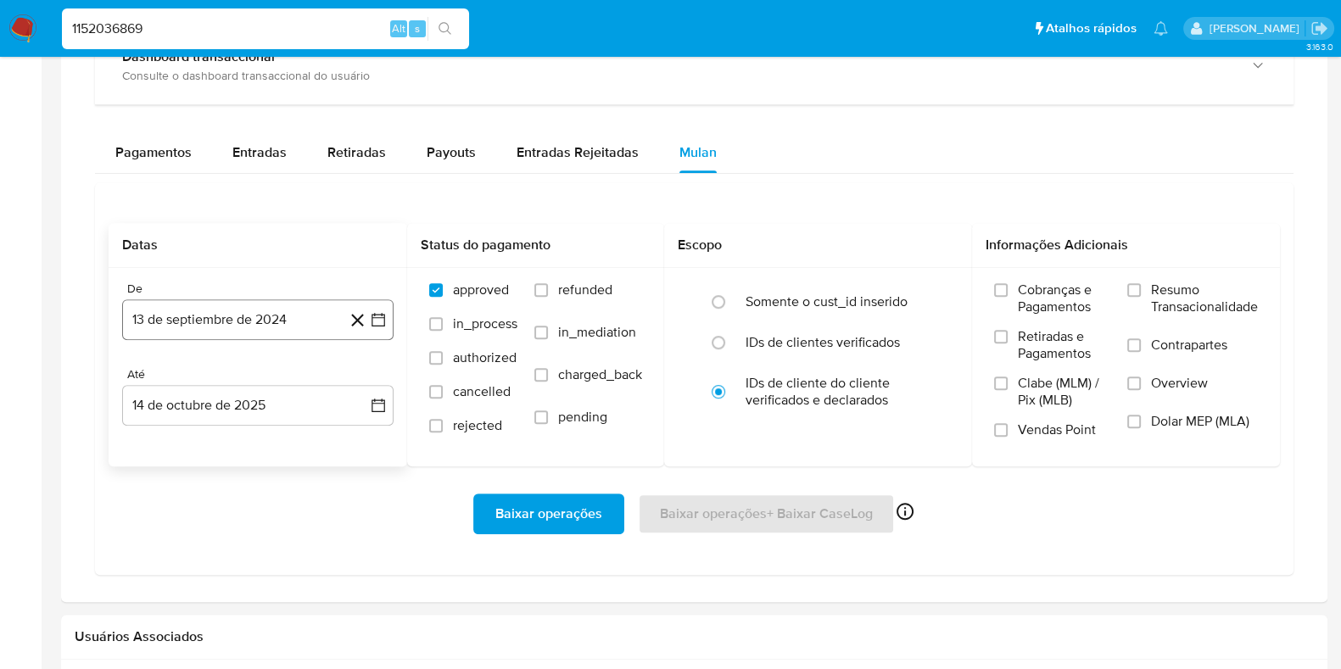
click at [221, 316] on button "13 de septiembre de 2024" at bounding box center [257, 319] width 271 height 41
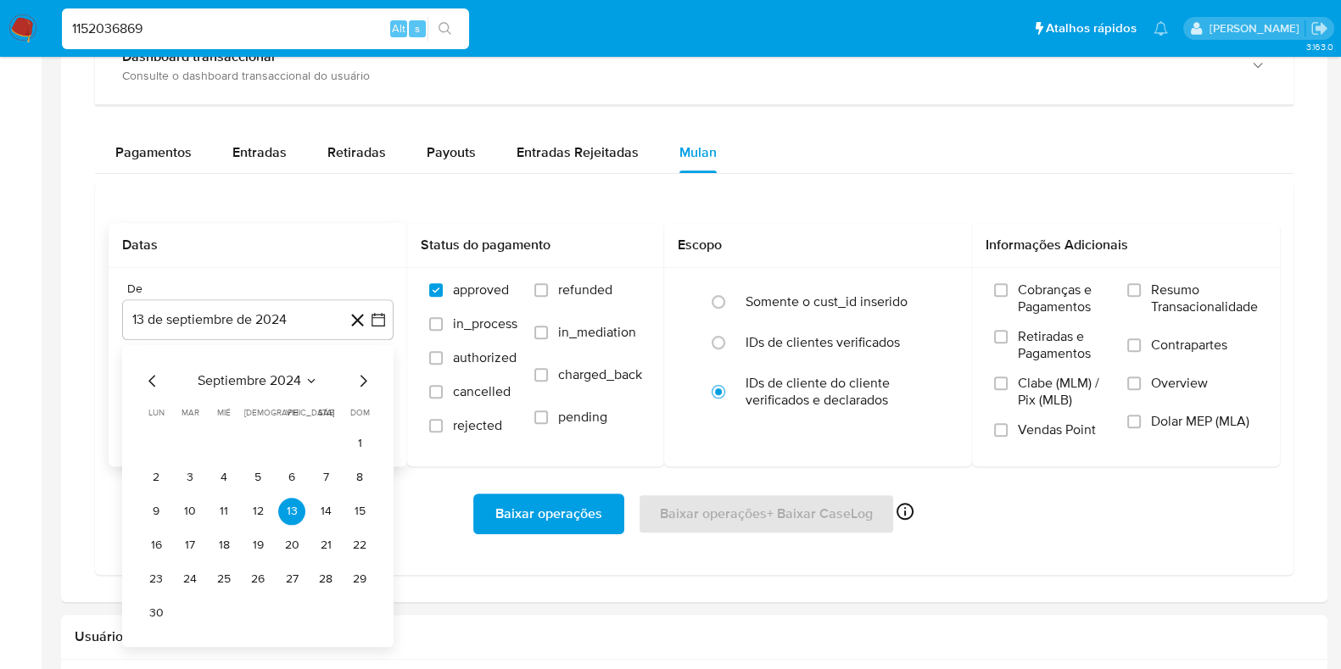
click at [284, 372] on span "septiembre 2024" at bounding box center [249, 380] width 103 height 17
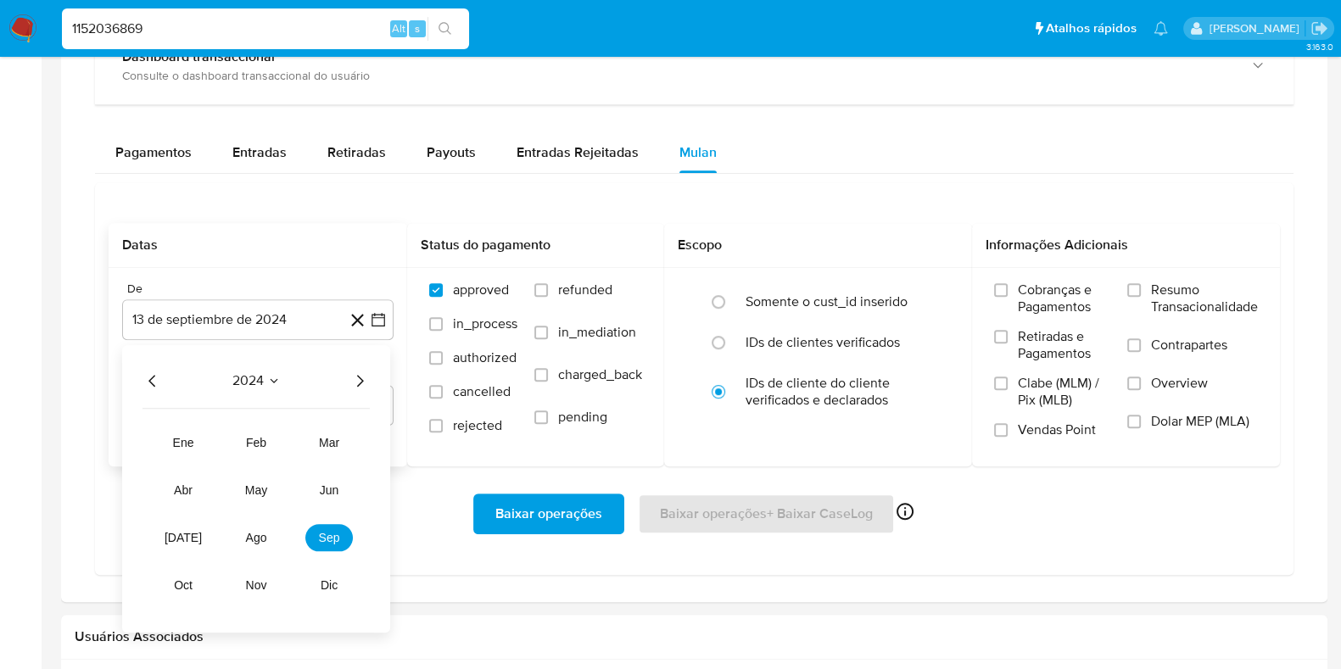
click at [362, 377] on icon "Año siguiente" at bounding box center [359, 381] width 20 height 20
click at [251, 536] on span "ago" at bounding box center [256, 538] width 21 height 14
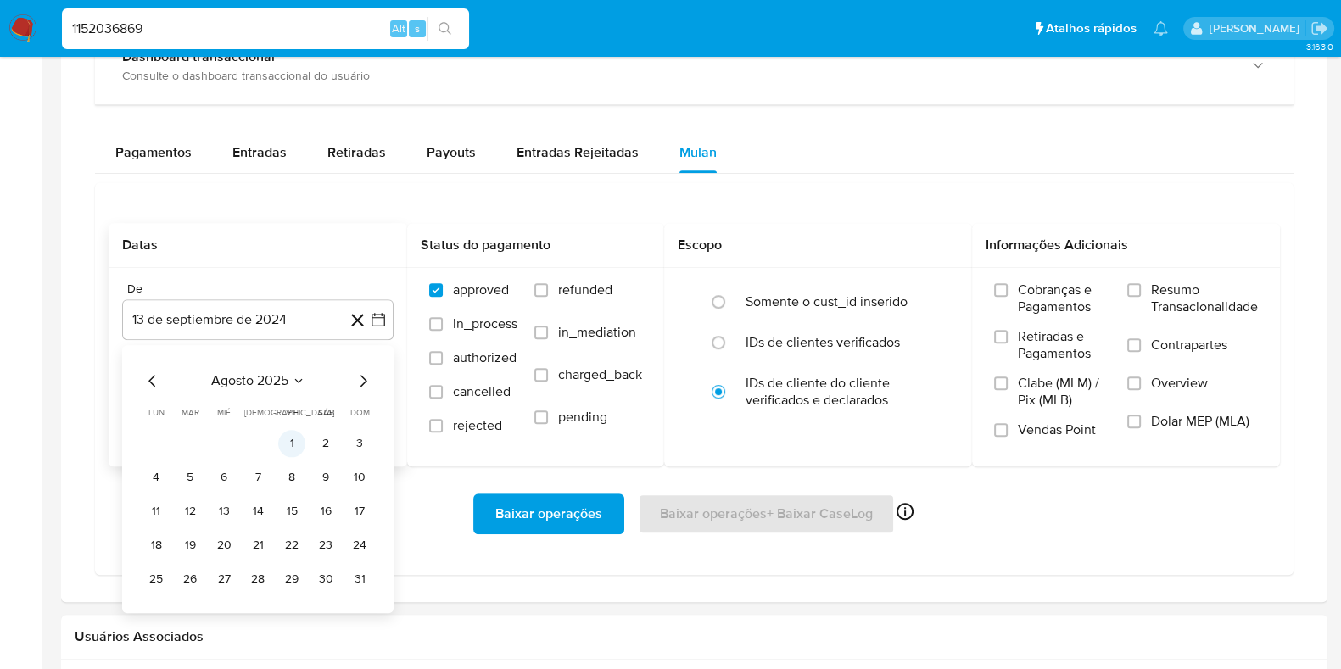
click at [290, 446] on button "1" at bounding box center [291, 443] width 27 height 27
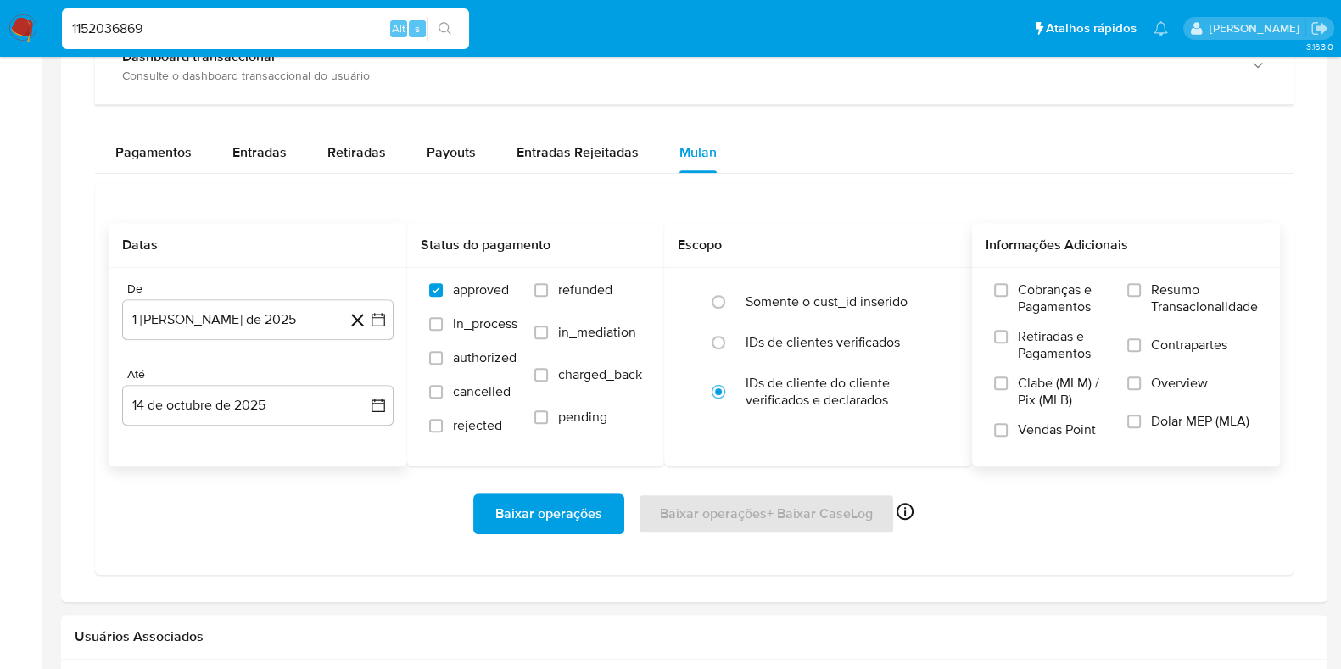
click at [1143, 288] on label "Resumo Transacionalidade" at bounding box center [1192, 309] width 131 height 55
click at [1141, 288] on input "Resumo Transacionalidade" at bounding box center [1134, 290] width 14 height 14
click at [1025, 426] on span "Vendas Point" at bounding box center [1057, 430] width 78 height 17
click at [1008, 426] on input "Vendas Point" at bounding box center [1001, 430] width 14 height 14
click at [544, 504] on span "Baixar operações" at bounding box center [548, 513] width 107 height 37
